Goal: Task Accomplishment & Management: Use online tool/utility

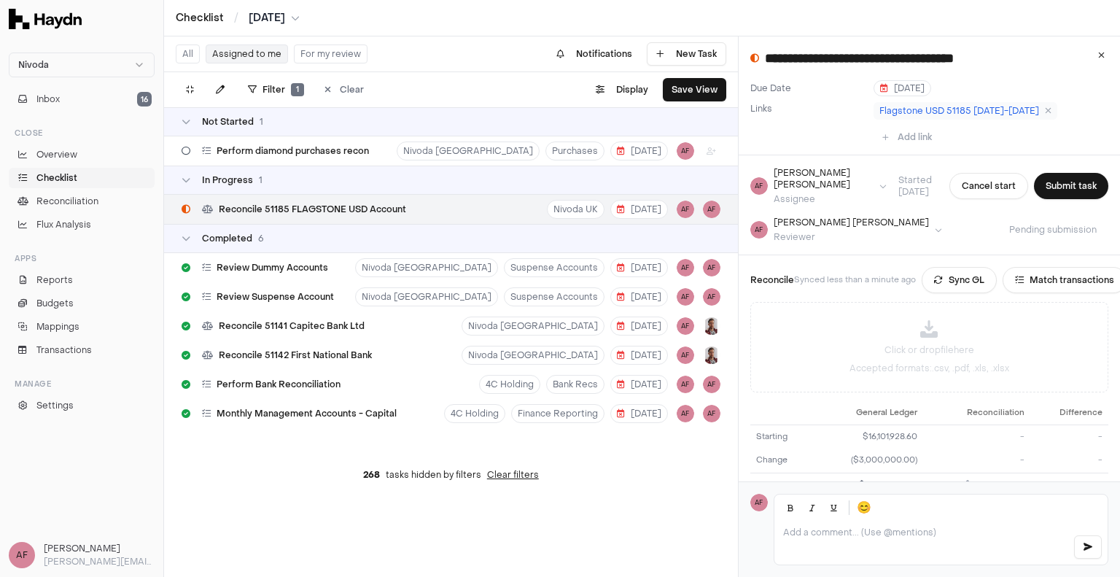
click at [896, 102] on div "Flagstone USD 51185 [DATE]-[DATE] Add link" at bounding box center [991, 125] width 235 height 47
click at [899, 110] on span "Flagstone USD 51185 [DATE]-[DATE]" at bounding box center [960, 111] width 160 height 12
click at [823, 218] on html "**********" at bounding box center [560, 288] width 1120 height 577
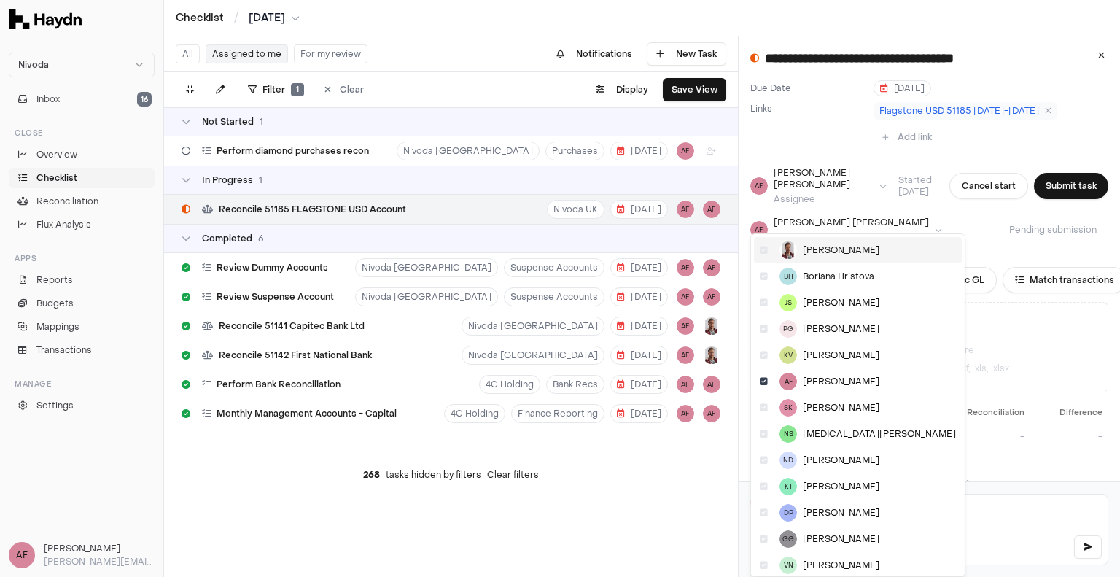
click at [818, 257] on div "[PERSON_NAME]" at bounding box center [858, 250] width 208 height 26
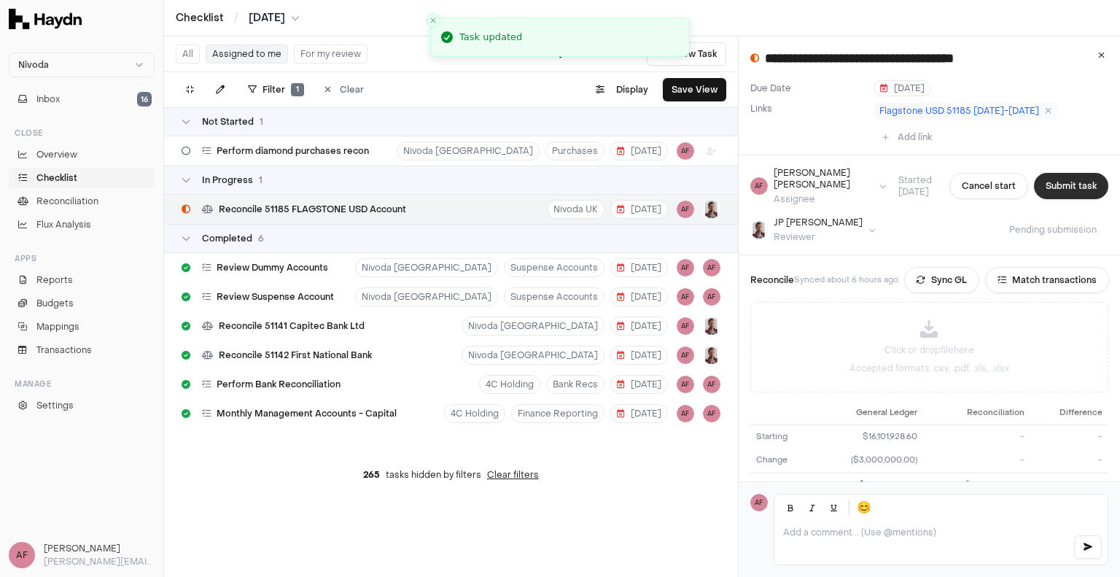
click at [1038, 182] on button "Submit task" at bounding box center [1071, 186] width 74 height 26
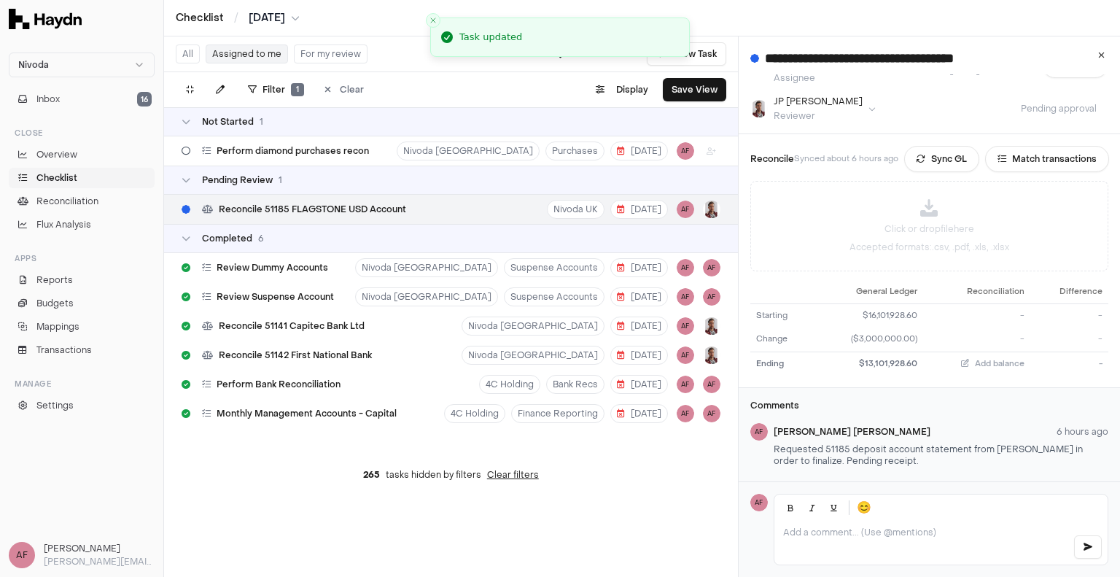
click at [881, 540] on div at bounding box center [941, 543] width 333 height 44
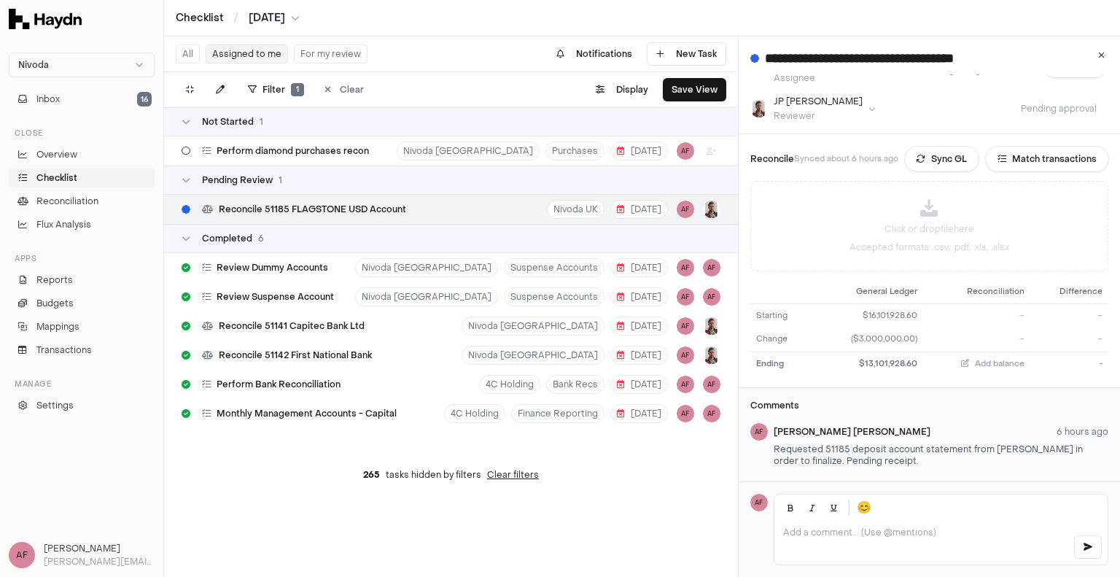
click at [859, 529] on p at bounding box center [922, 533] width 278 height 12
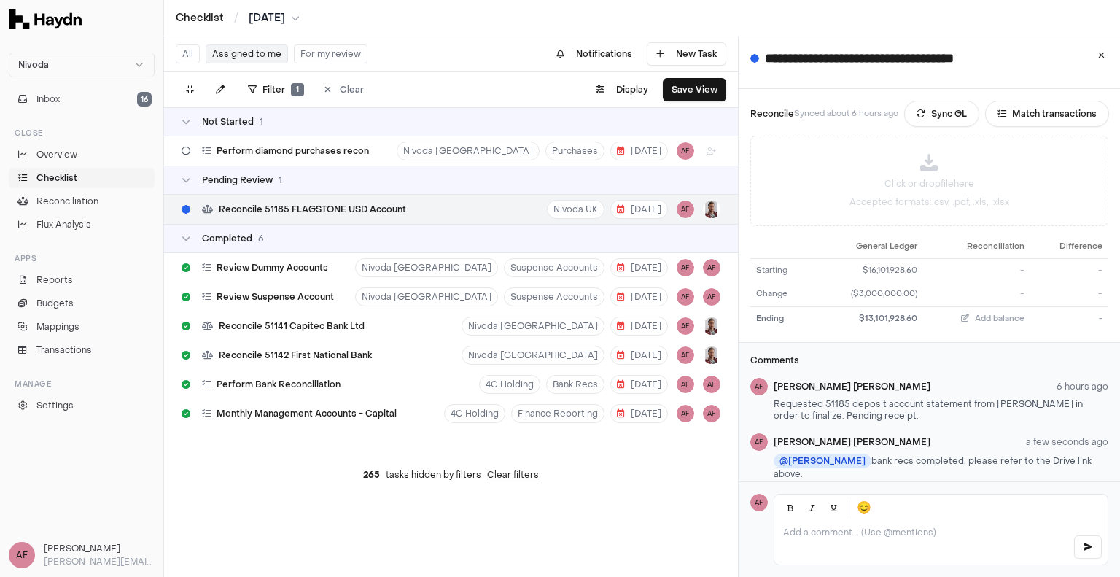
scroll to position [168, 0]
